Goal: Information Seeking & Learning: Compare options

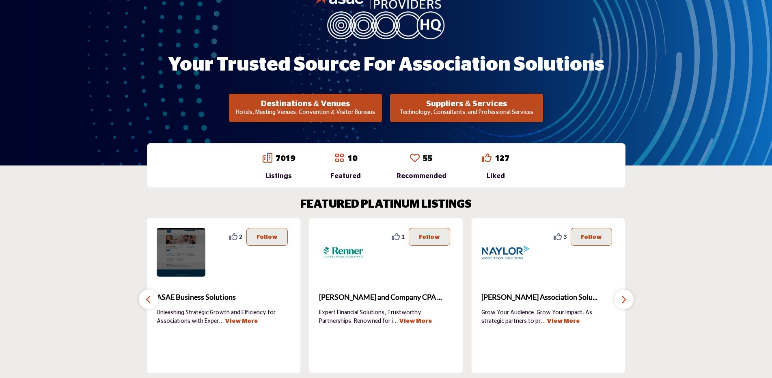
scroll to position [85, 0]
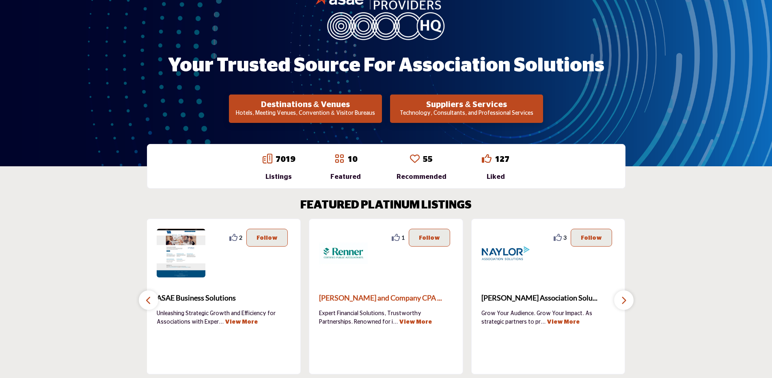
click at [365, 299] on span "[PERSON_NAME] and Company CPA ..." at bounding box center [386, 298] width 134 height 11
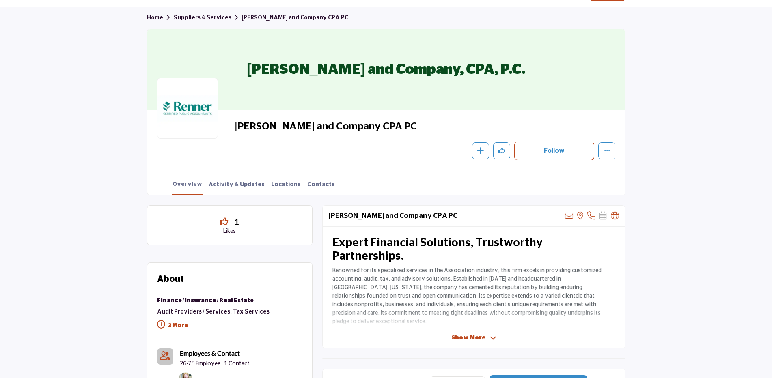
scroll to position [81, 0]
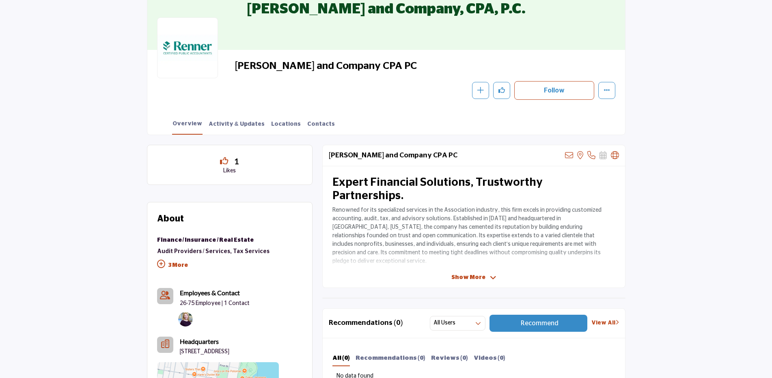
click at [470, 279] on span "Show More" at bounding box center [468, 278] width 34 height 9
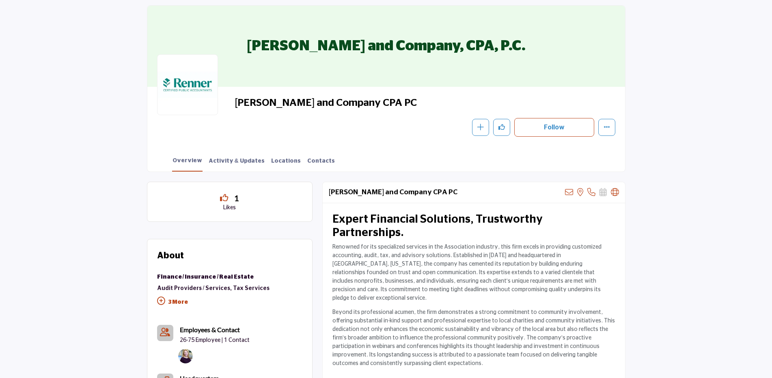
scroll to position [0, 0]
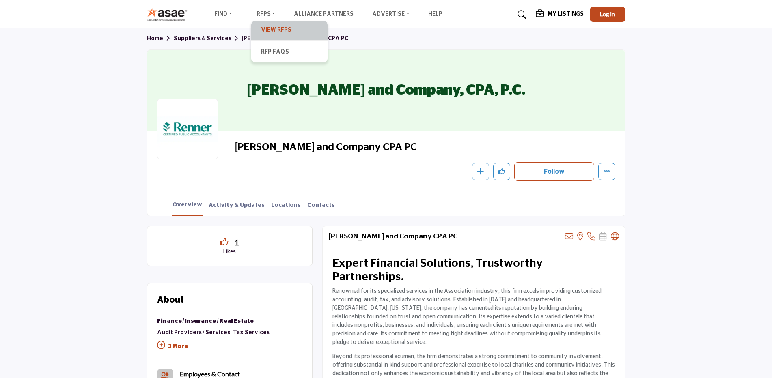
click at [268, 25] on link "View RFPs" at bounding box center [289, 30] width 68 height 11
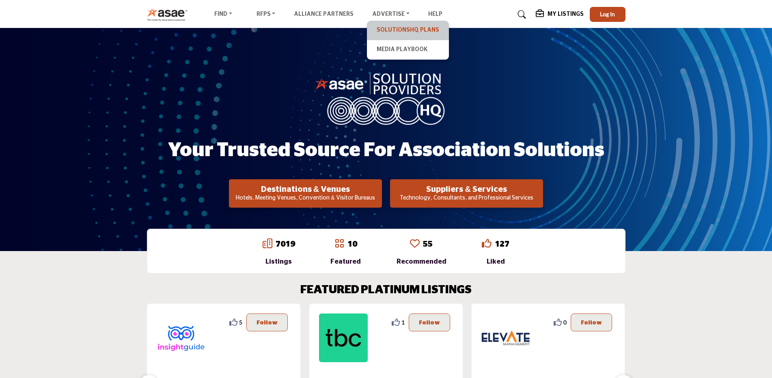
click at [389, 29] on link "SolutionsHQ Plans" at bounding box center [408, 30] width 74 height 11
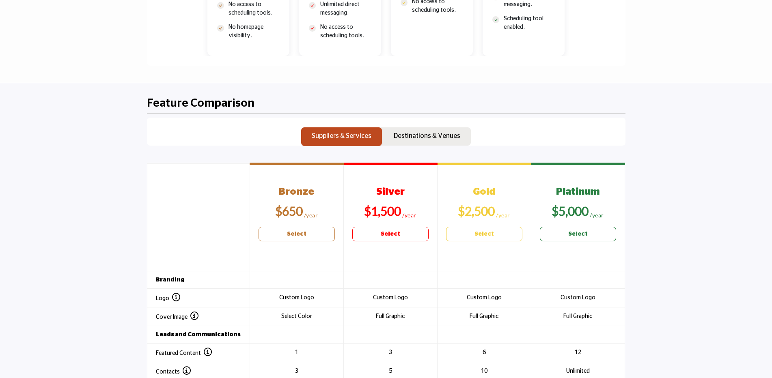
scroll to position [679, 0]
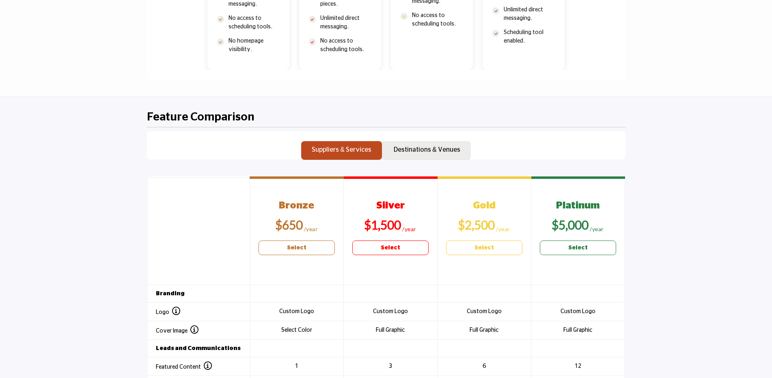
click at [462, 153] on button "Destinations & Venues" at bounding box center [427, 150] width 88 height 19
